Goal: Task Accomplishment & Management: Manage account settings

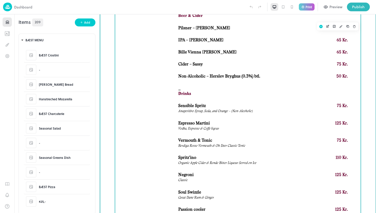
scroll to position [756, 0]
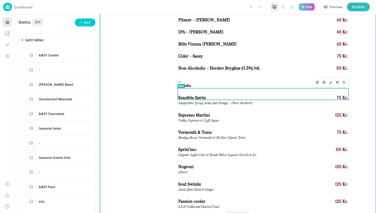
click at [243, 113] on div "Espresso Martini 125 Kr. Vodka, Espresso & Coffe liqour" at bounding box center [263, 118] width 170 height 11
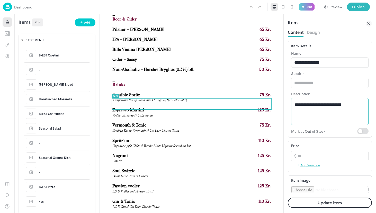
scroll to position [677, 0]
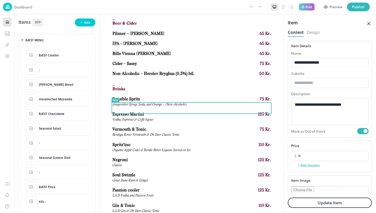
click at [337, 202] on button "Update Item" at bounding box center [329, 203] width 84 height 10
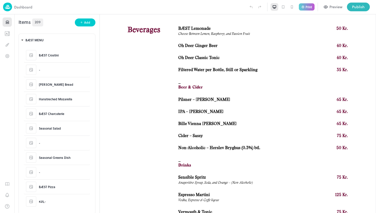
scroll to position [638, 0]
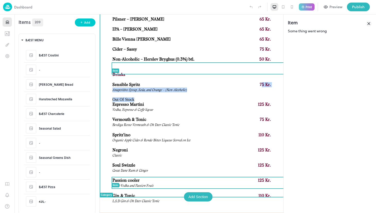
scroll to position [690, 0]
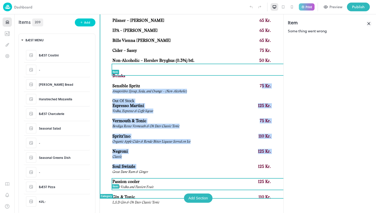
drag, startPoint x: 289, startPoint y: 137, endPoint x: 203, endPoint y: 164, distance: 89.9
click at [203, 164] on div "BÆST Lemonade 50 Kr. Choose Between Lemon, Raspberry, and Passion Fruit Oh Deer…" at bounding box center [191, 81] width 159 height 249
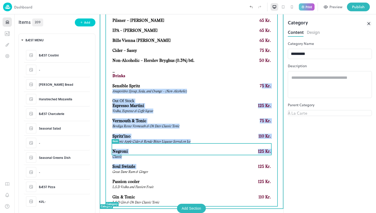
click at [202, 149] on div "125 Kr." at bounding box center [200, 151] width 142 height 5
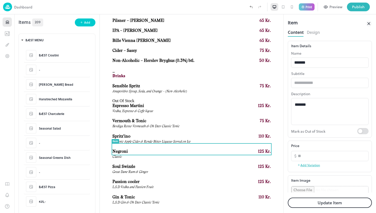
scroll to position [686, 0]
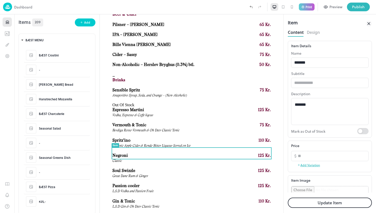
click at [0, 0] on div "Item Content Design Item Details Name ******* ​ Subtitle ​ Description ******* …" at bounding box center [0, 0] width 0 height 0
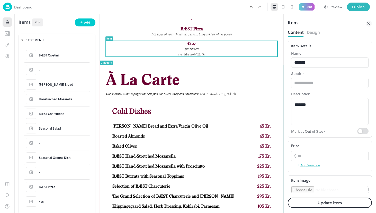
scroll to position [0, 0]
